Goal: Find specific page/section: Find specific page/section

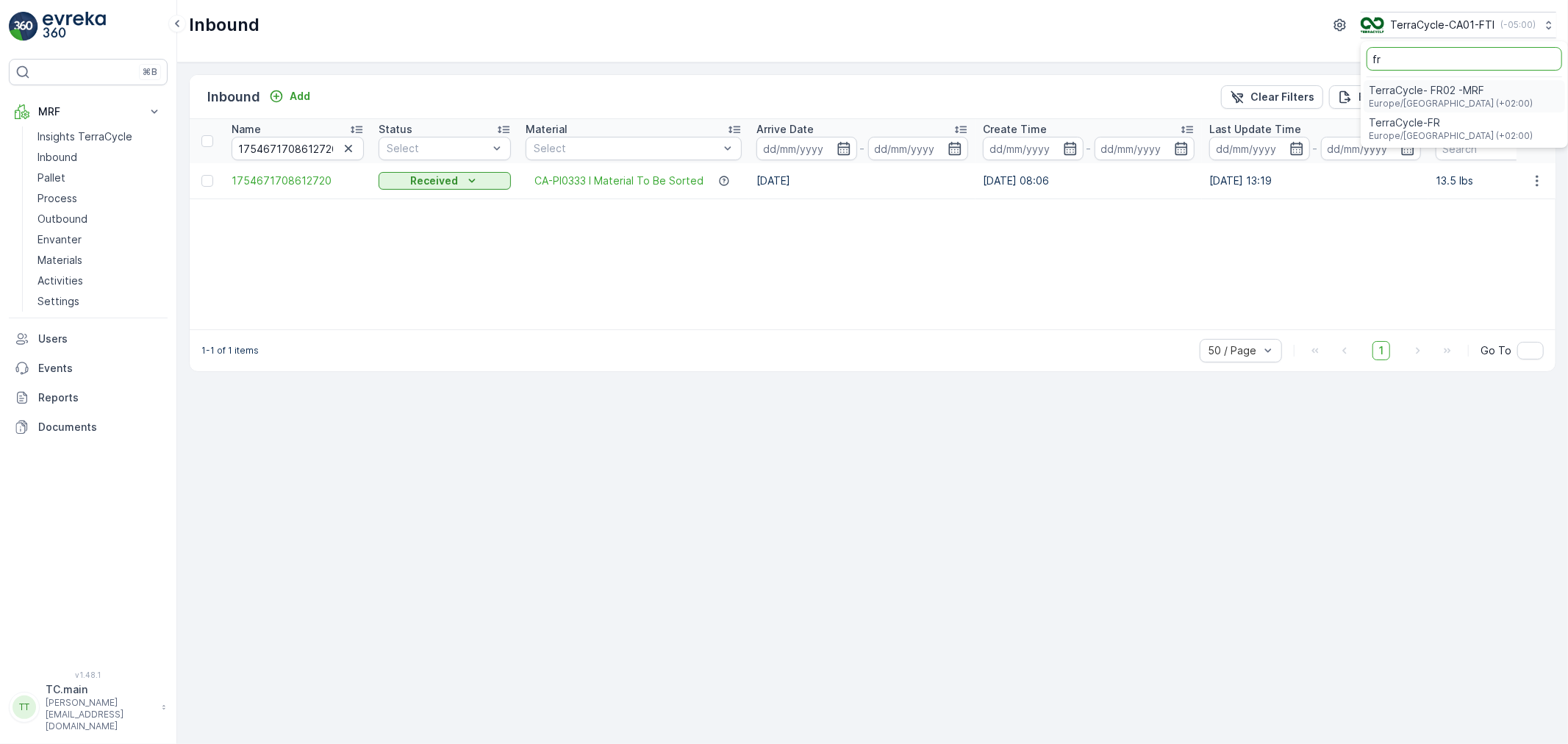
type input "fr"
click at [1493, 104] on div "TerraCycle- FR02 -MRF Europe/Paris (+02:00)" at bounding box center [1464, 96] width 202 height 33
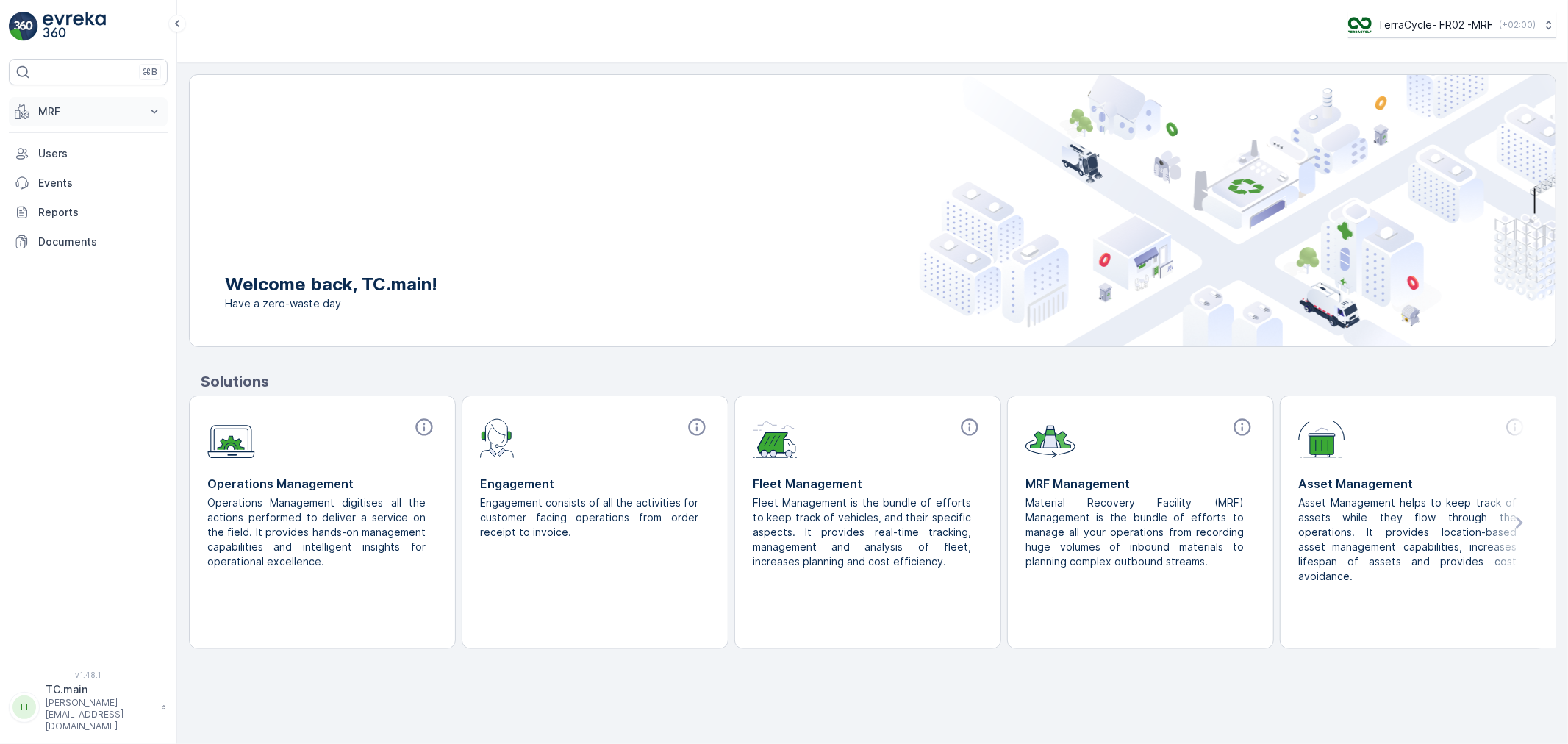
click at [77, 115] on p "MRF" at bounding box center [88, 112] width 100 height 15
click at [77, 152] on p "Reception" at bounding box center [63, 157] width 52 height 15
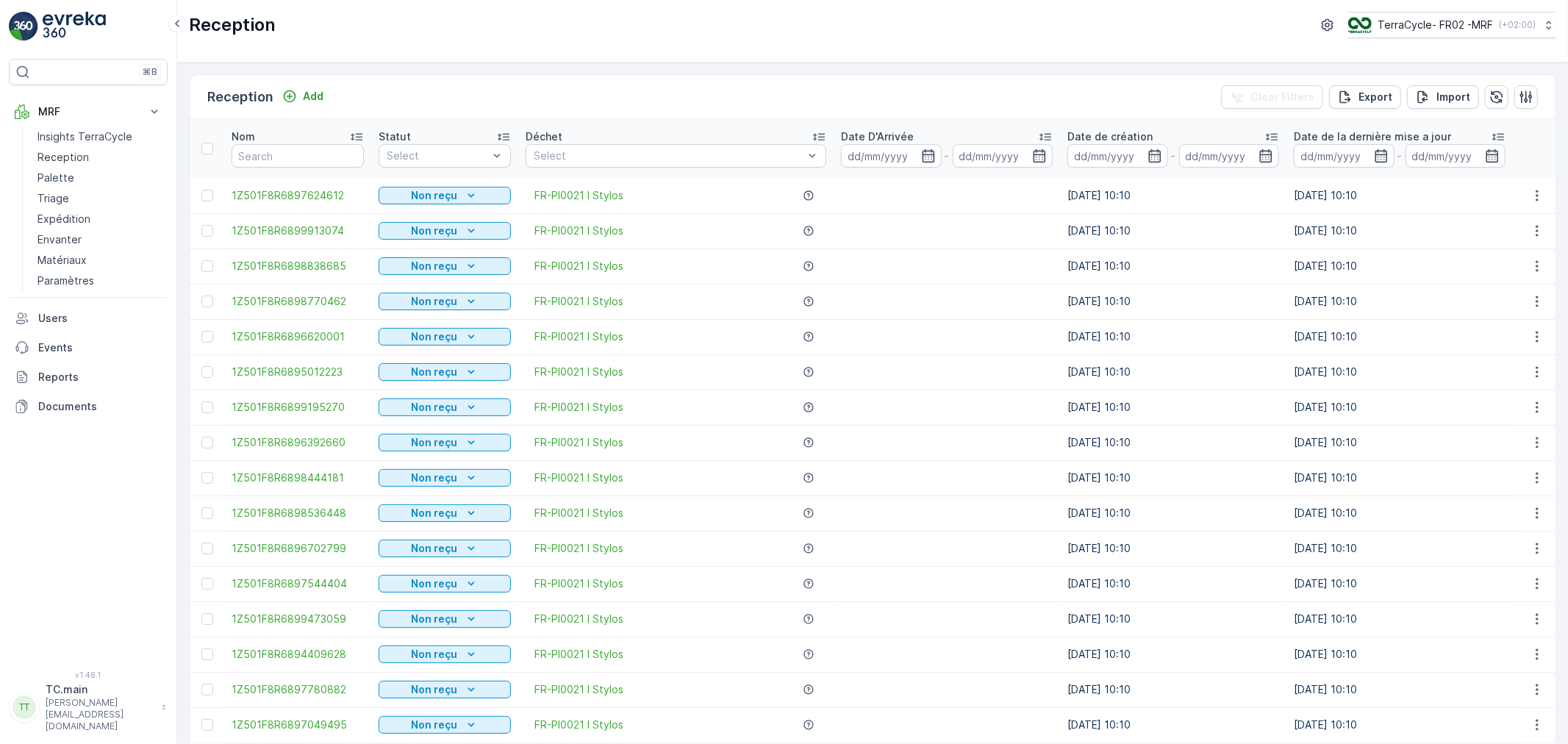
click at [1429, 251] on td "[DATE] 10:10" at bounding box center [1399, 266] width 226 height 35
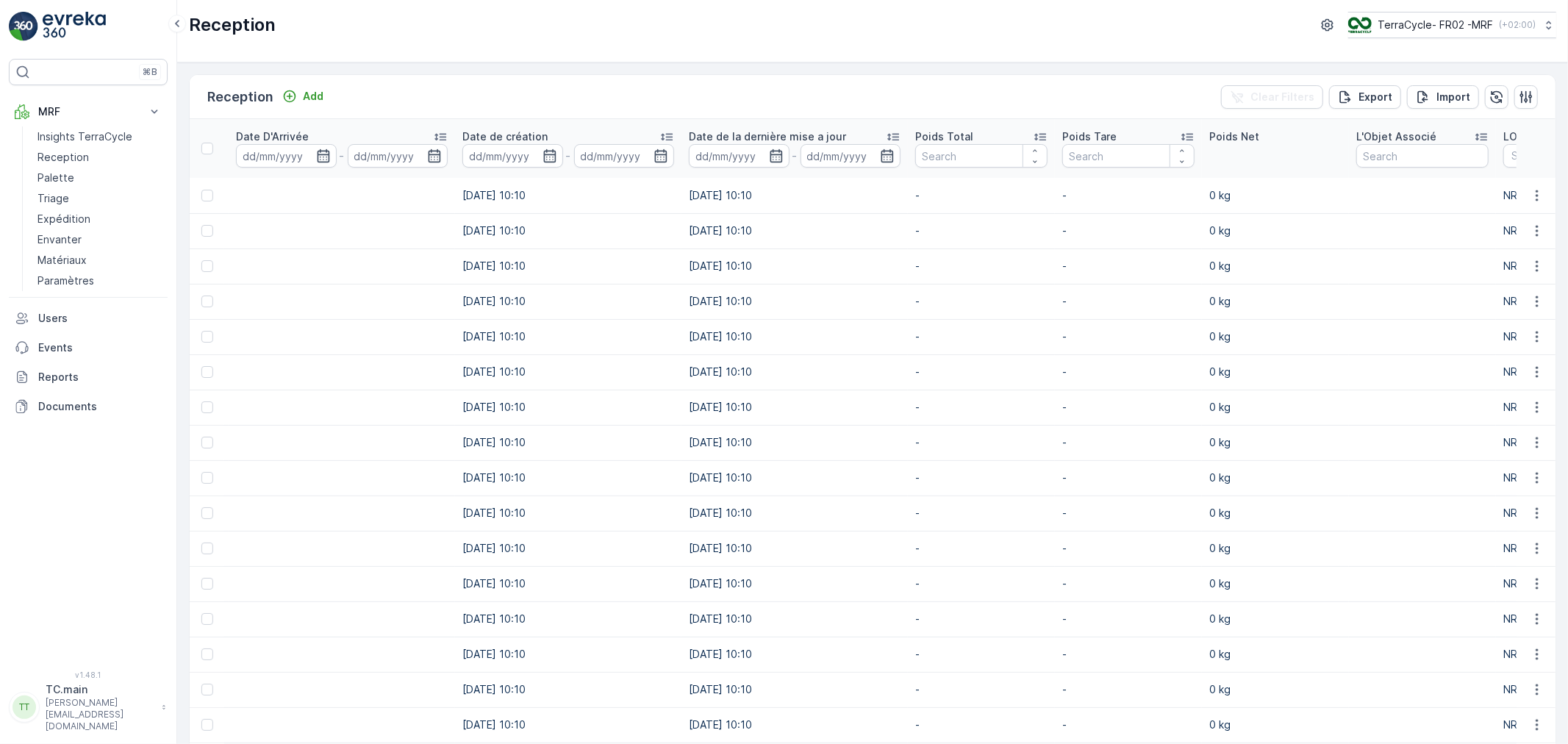
scroll to position [0, 817]
